Goal: Communication & Community: Answer question/provide support

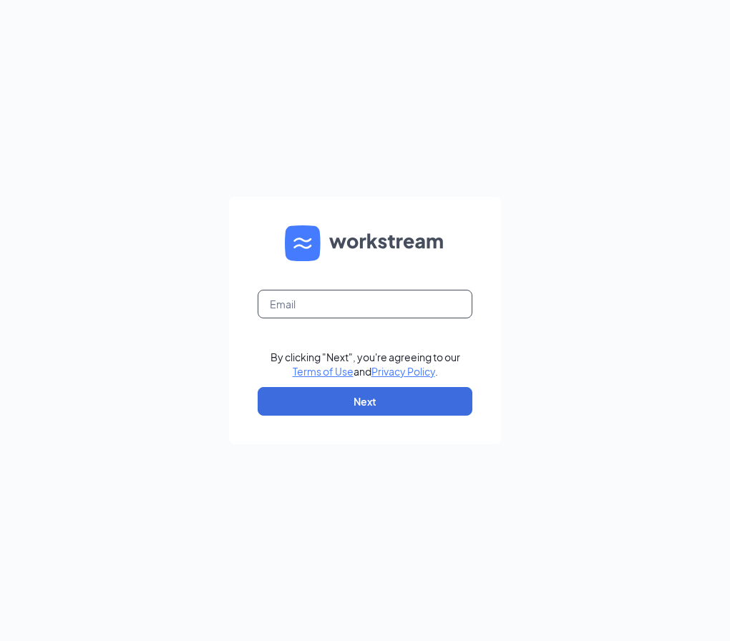
click at [334, 303] on input "text" at bounding box center [365, 304] width 215 height 29
type input "[EMAIL_ADDRESS][DOMAIN_NAME]"
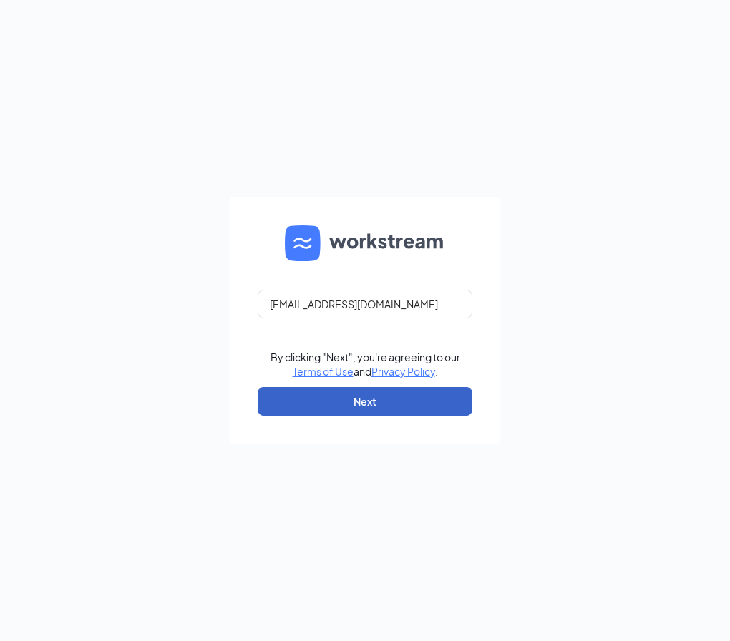
click at [364, 399] on button "Next" at bounding box center [365, 401] width 215 height 29
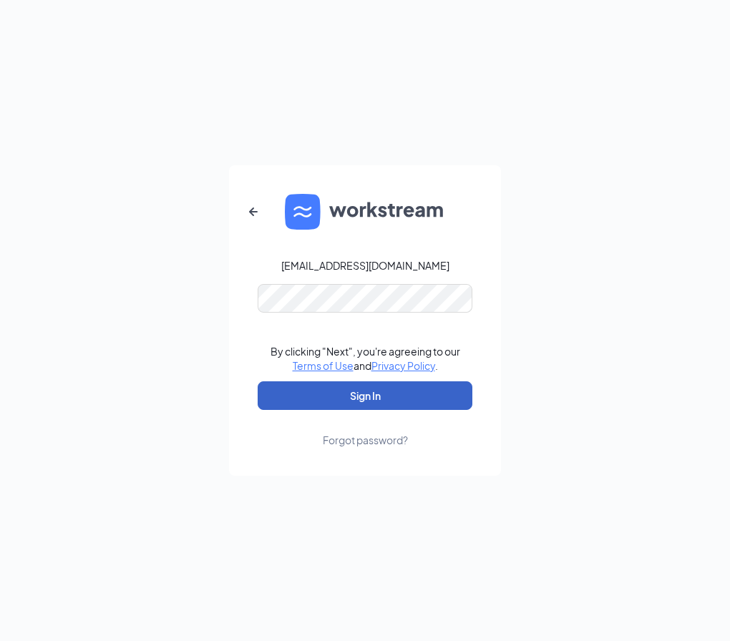
click at [407, 393] on button "Sign In" at bounding box center [365, 395] width 215 height 29
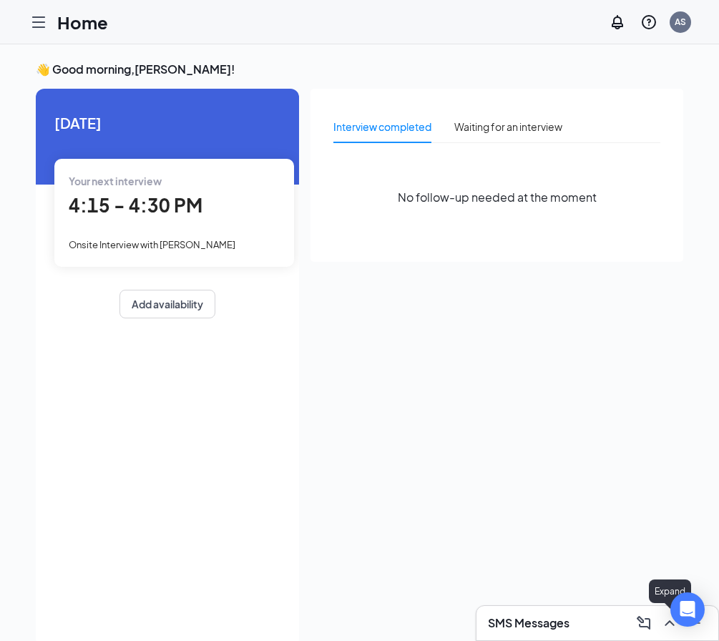
click at [669, 627] on icon "ChevronUp" at bounding box center [669, 623] width 17 height 17
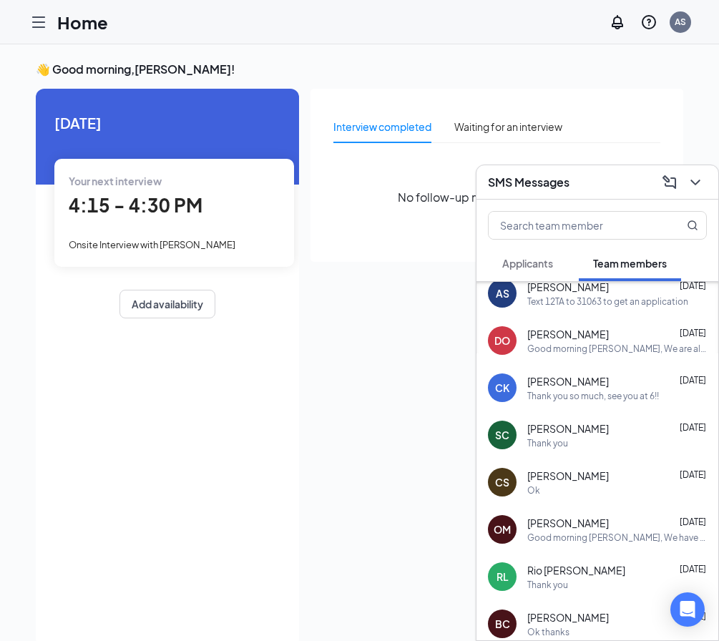
scroll to position [358, 0]
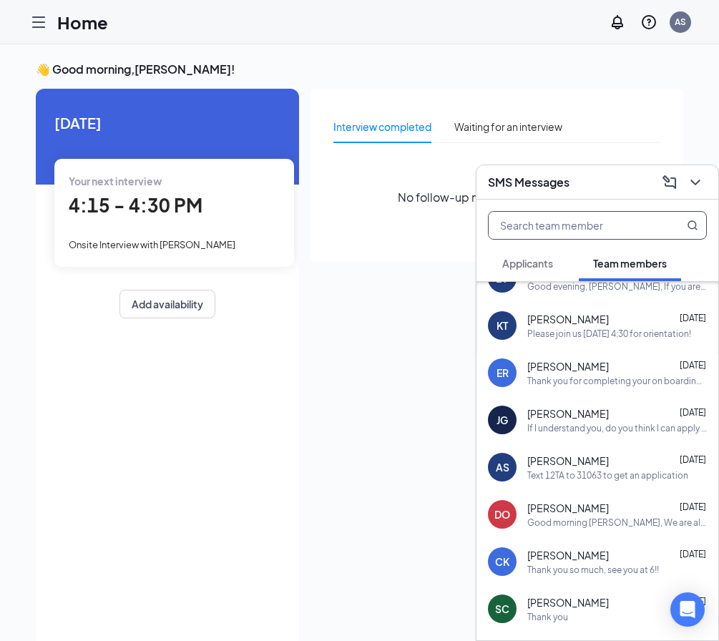
click at [596, 221] on input "text" at bounding box center [574, 225] width 170 height 27
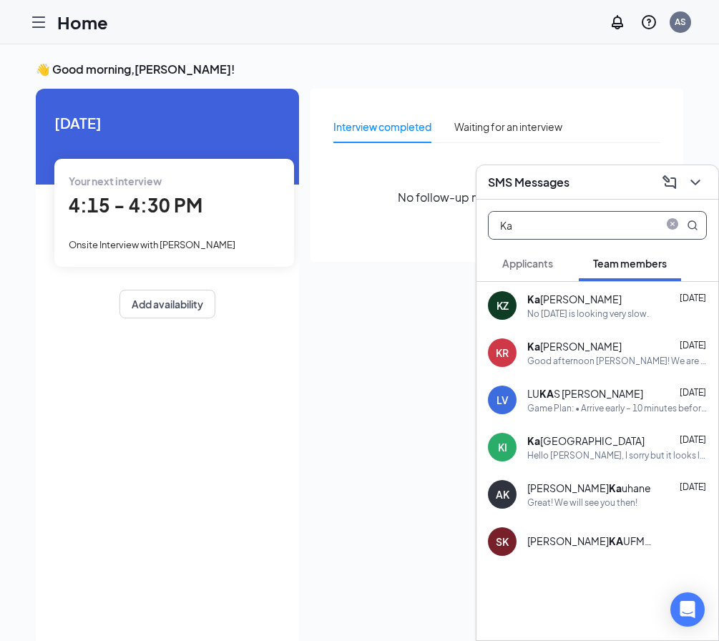
scroll to position [0, 0]
type input "Ka"
click at [604, 313] on div "No today is looking very slow." at bounding box center [588, 314] width 122 height 12
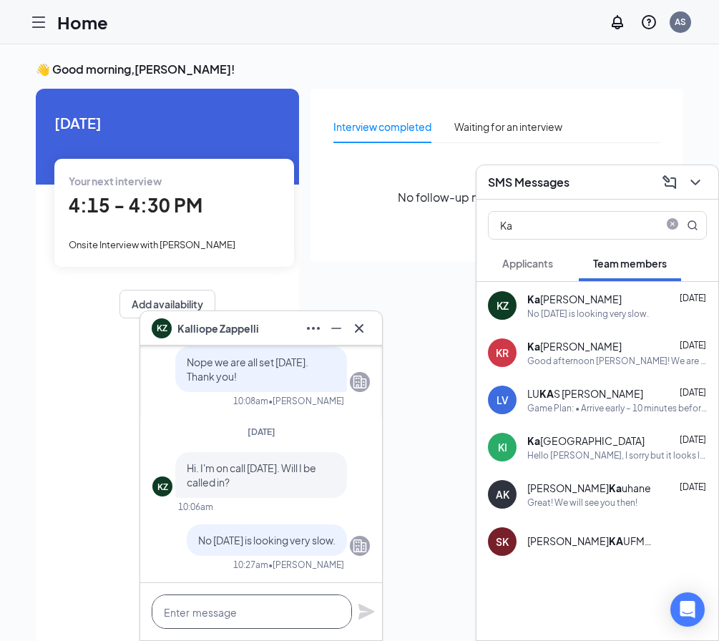
click at [313, 603] on textarea at bounding box center [252, 612] width 200 height 34
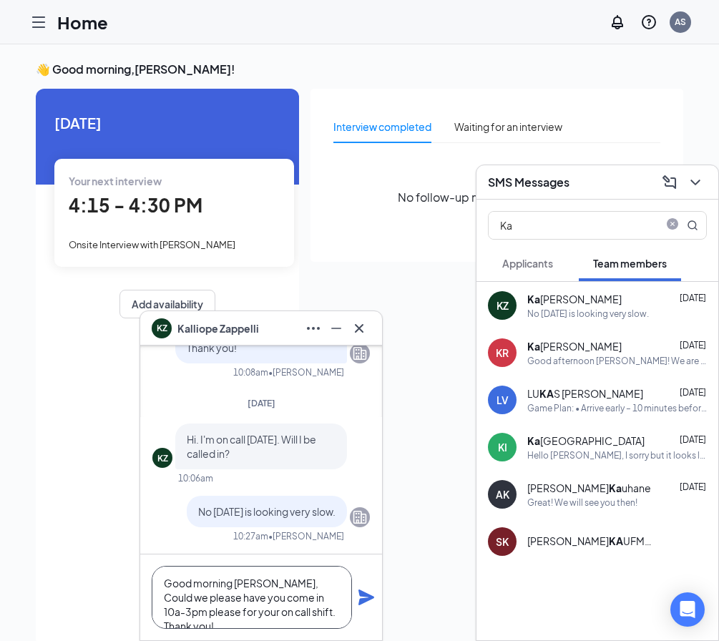
type textarea "Good morning Kalli, Could we please have you come in 10a-3pm please for your on…"
click at [364, 597] on icon "Plane" at bounding box center [367, 598] width 16 height 16
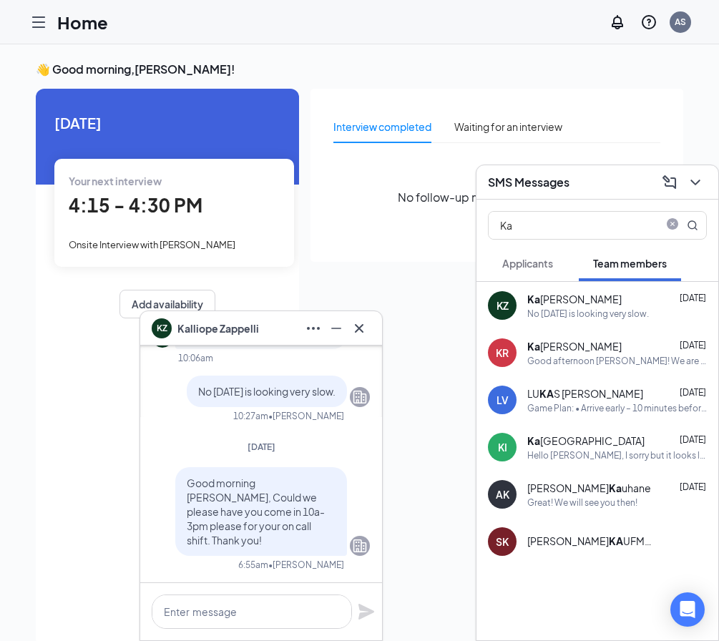
scroll to position [0, 0]
